Goal: Information Seeking & Learning: Learn about a topic

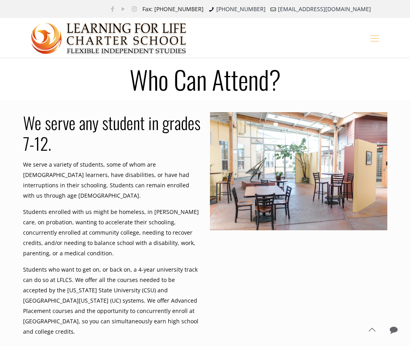
click at [379, 41] on icon "mobile menu" at bounding box center [374, 38] width 12 height 12
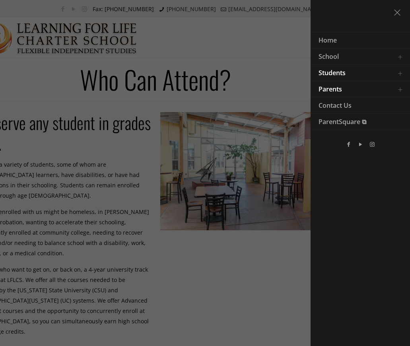
click at [370, 66] on link "Students" at bounding box center [351, 73] width 80 height 16
click at [400, 72] on link "Toggle submenu" at bounding box center [400, 73] width 16 height 16
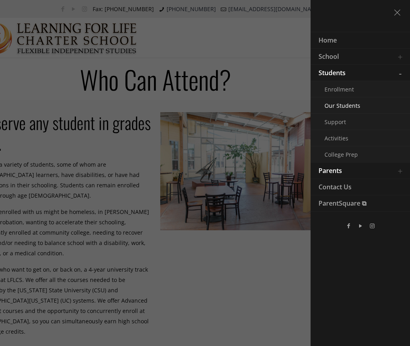
click at [345, 106] on span "Our Students" at bounding box center [343, 106] width 36 height 8
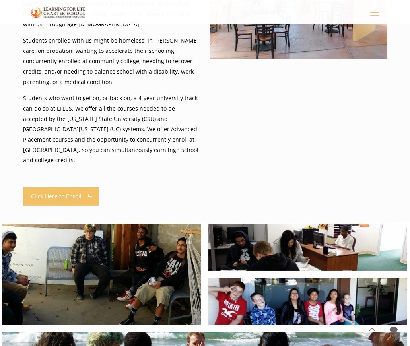
scroll to position [82, 0]
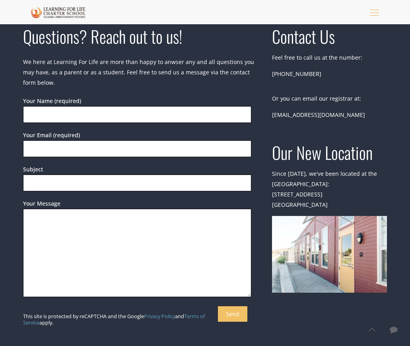
scroll to position [725, 0]
